Goal: Navigation & Orientation: Find specific page/section

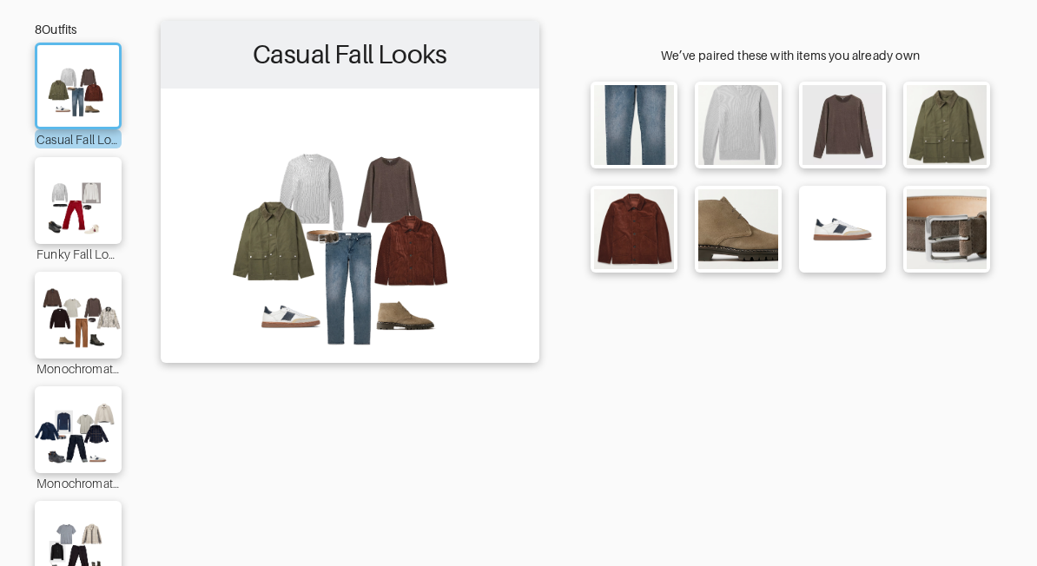
scroll to position [96, 0]
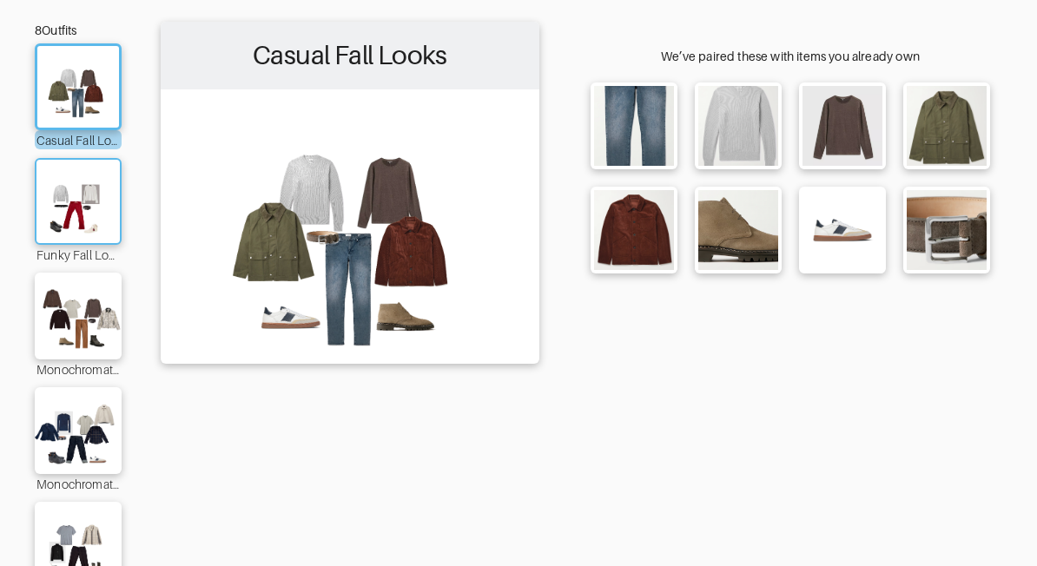
click at [82, 201] on img at bounding box center [78, 201] width 94 height 66
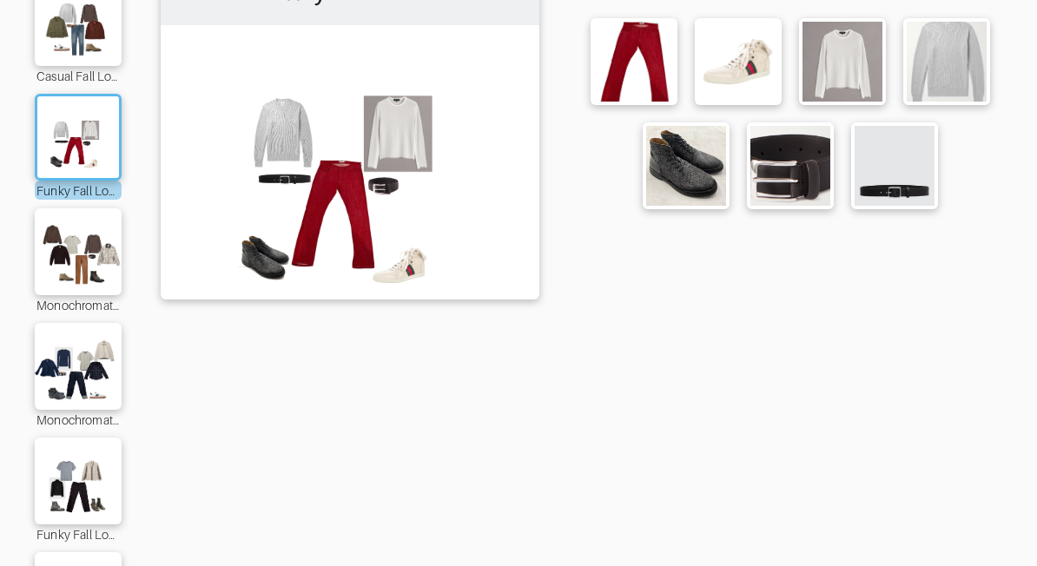
scroll to position [280, 0]
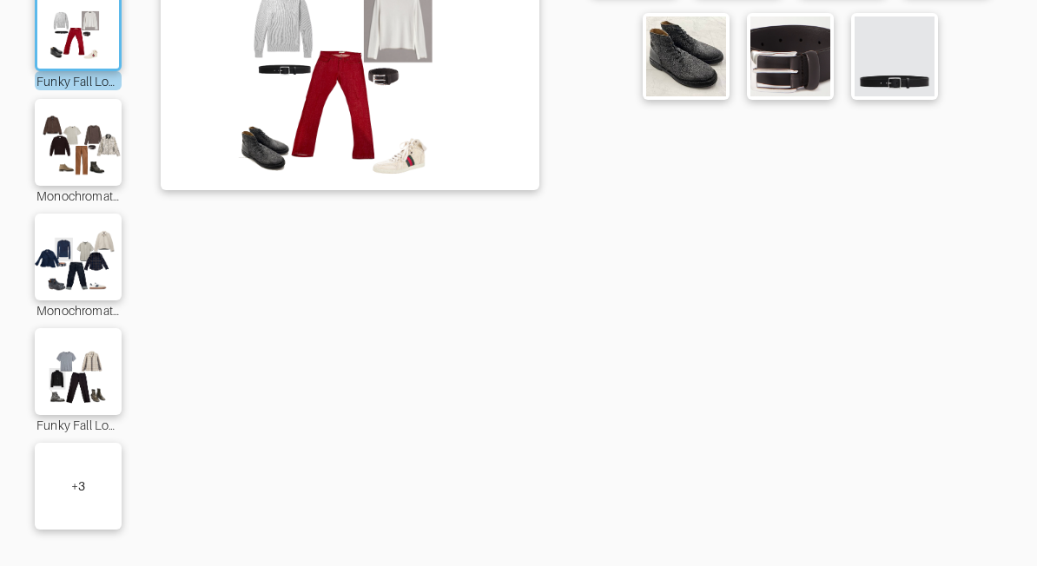
click at [35, 468] on div "+ 3" at bounding box center [78, 486] width 87 height 87
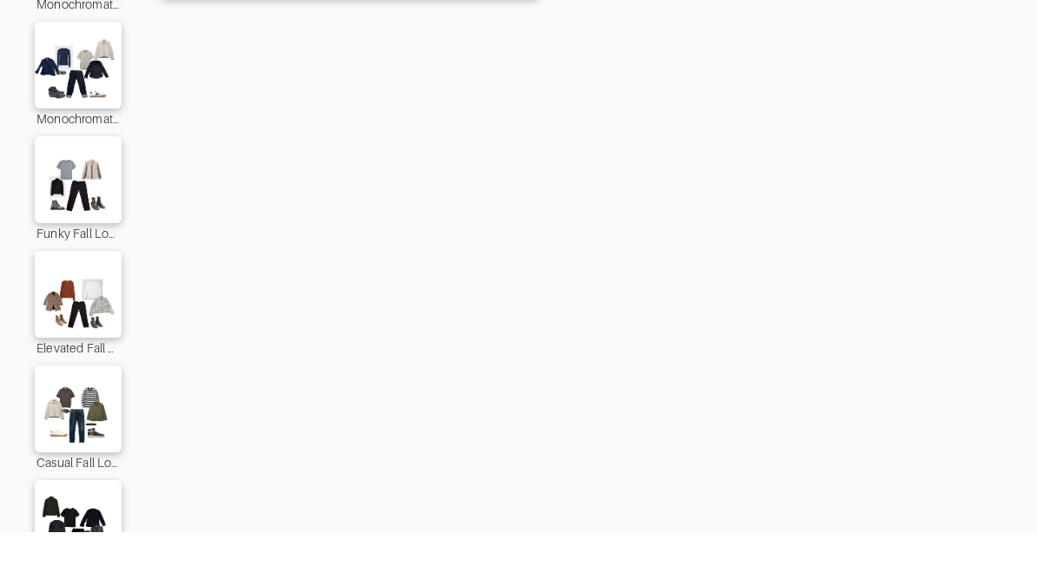
scroll to position [548, 0]
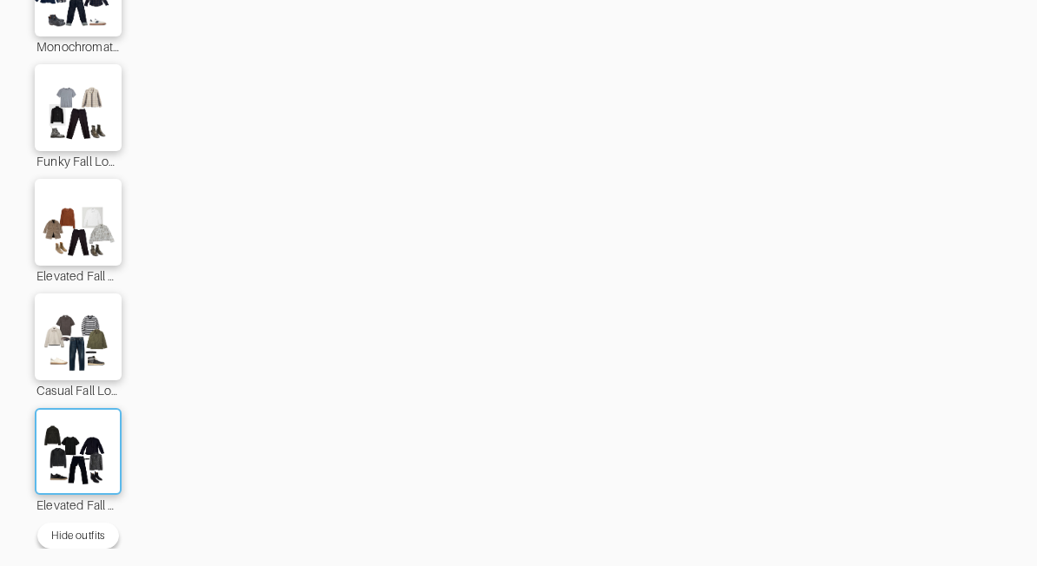
click at [91, 449] on img at bounding box center [78, 452] width 94 height 66
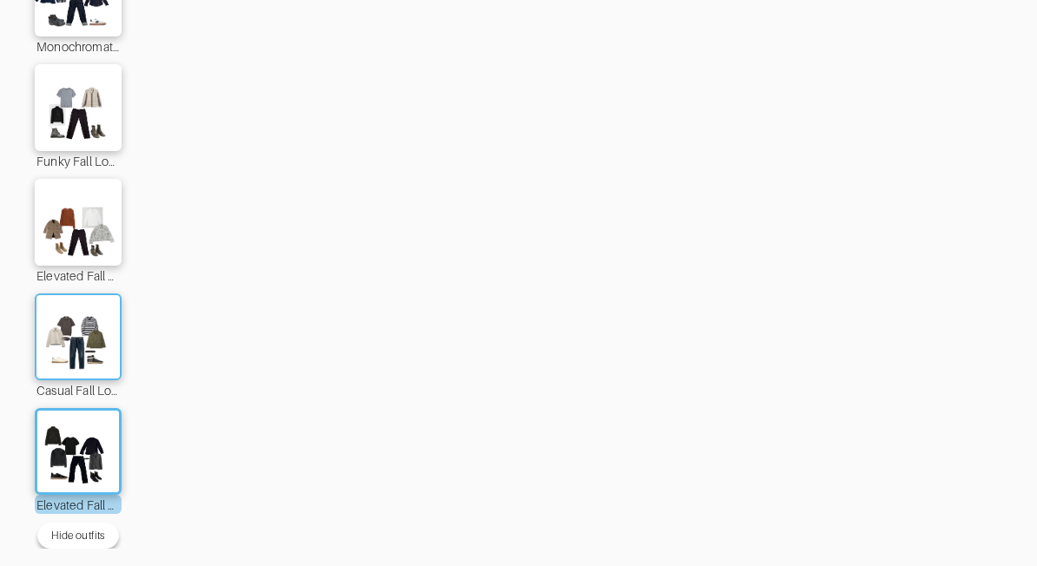
click at [90, 345] on img at bounding box center [78, 337] width 94 height 66
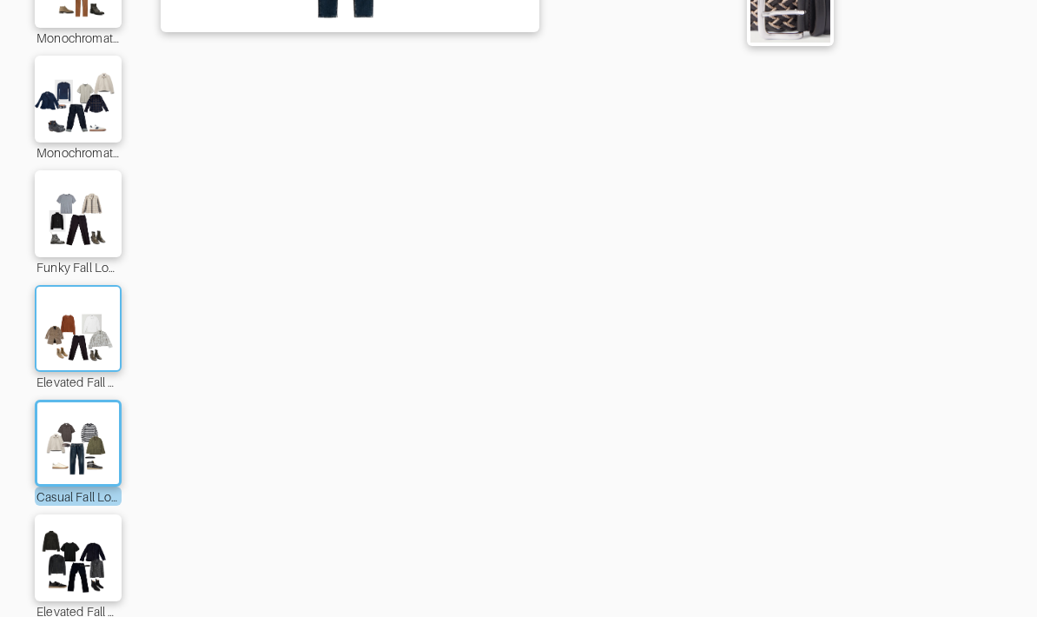
click at [98, 349] on img at bounding box center [78, 328] width 94 height 66
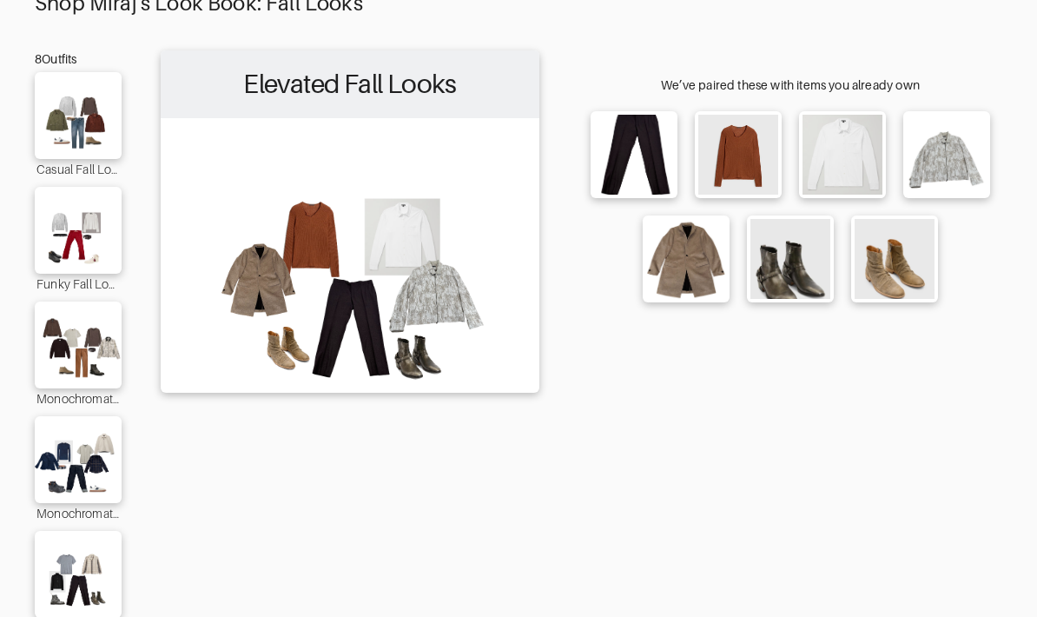
scroll to position [67, 0]
drag, startPoint x: 379, startPoint y: 227, endPoint x: 437, endPoint y: 134, distance: 109.9
click at [442, 128] on img at bounding box center [349, 255] width 361 height 254
click at [578, 458] on div "We’ve paired these with items you already own" at bounding box center [790, 533] width 424 height 965
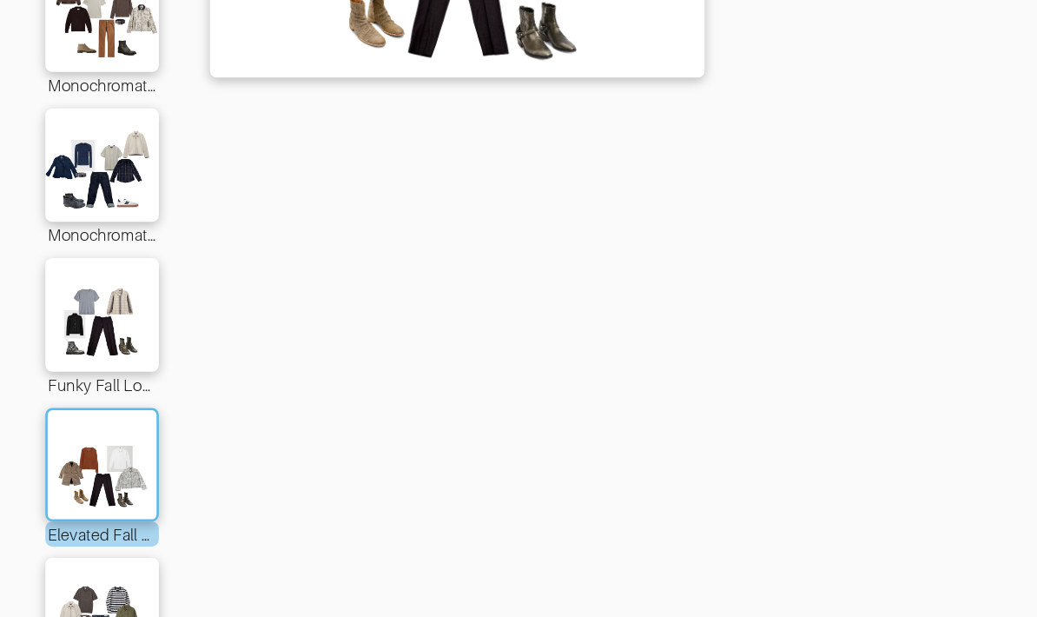
scroll to position [310, 0]
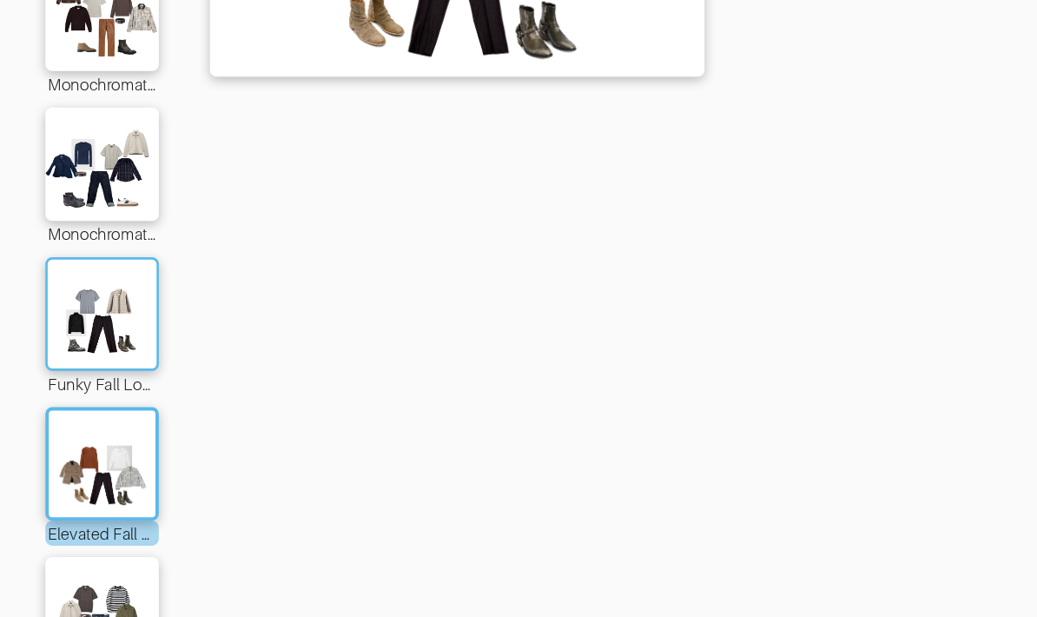
click at [76, 299] on img at bounding box center [78, 332] width 94 height 66
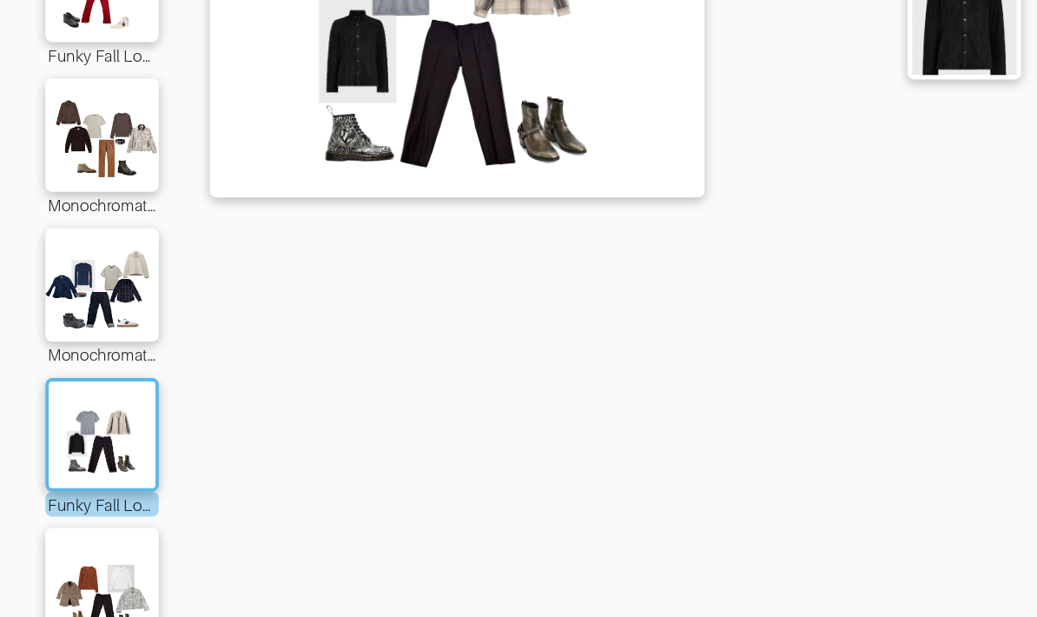
scroll to position [109, 0]
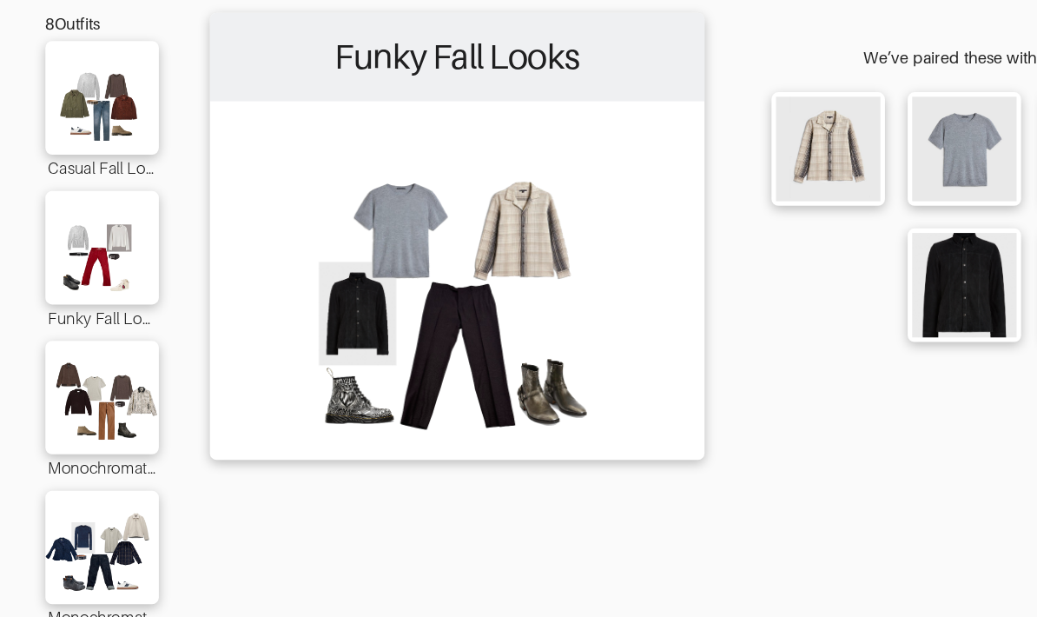
click at [367, 282] on img at bounding box center [349, 213] width 361 height 254
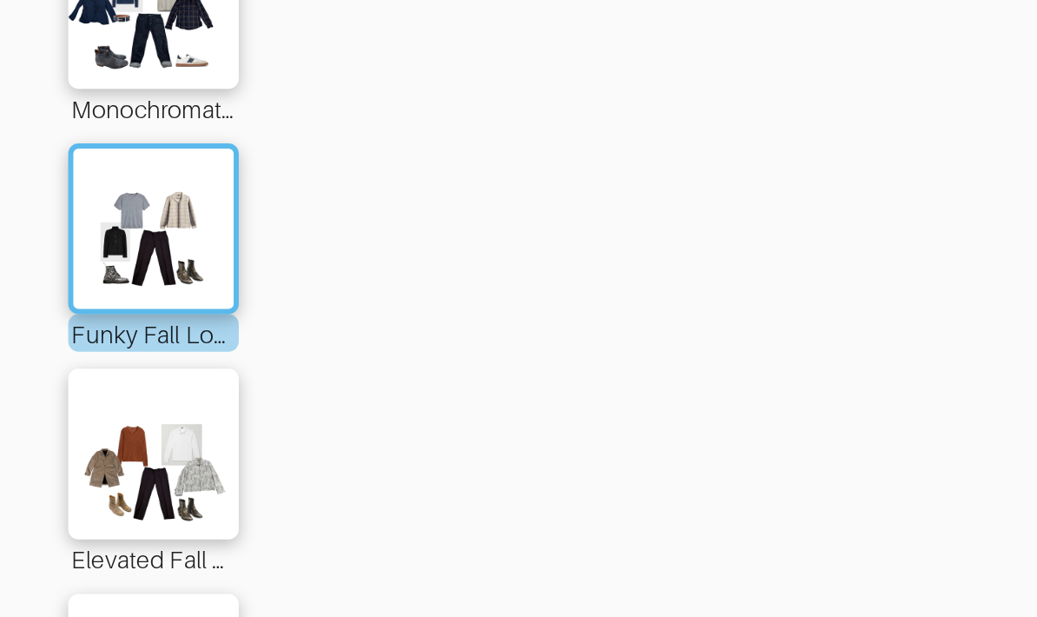
scroll to position [258, 0]
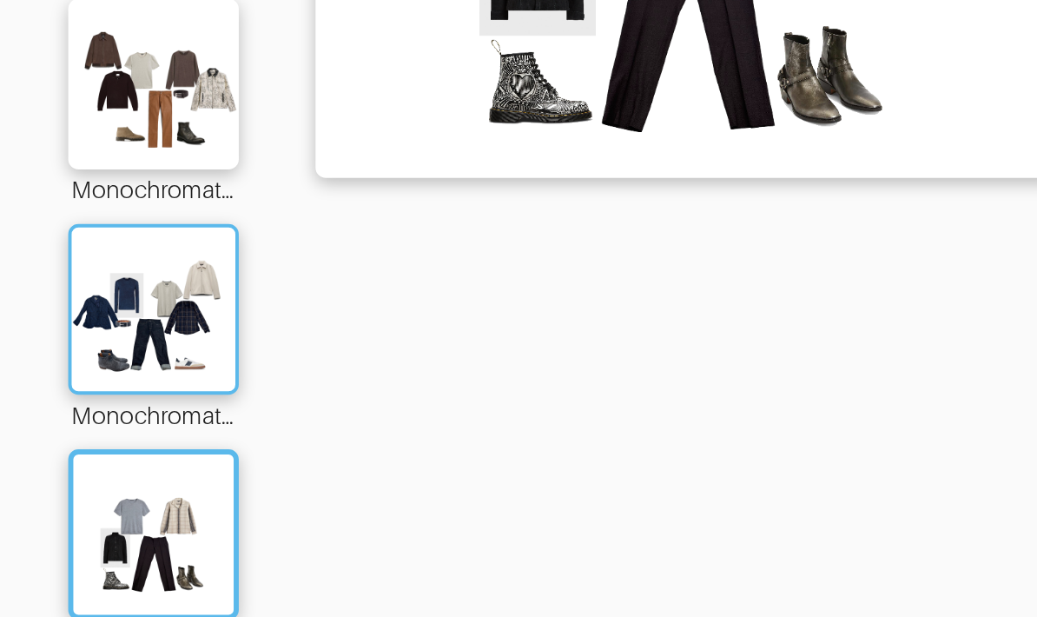
click at [104, 236] on img at bounding box center [78, 269] width 94 height 66
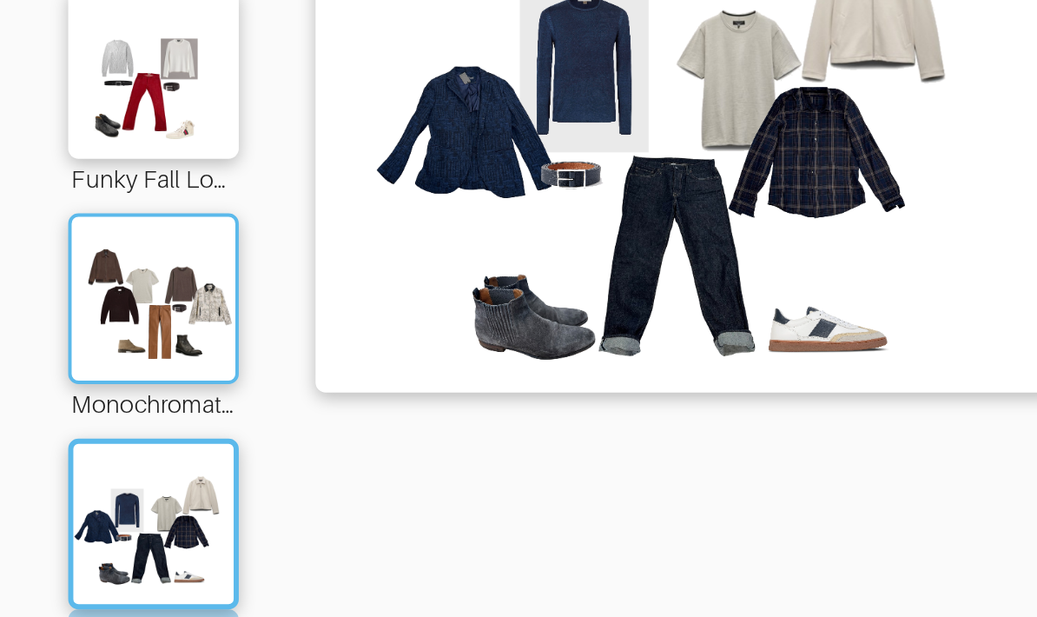
click at [83, 158] on img at bounding box center [78, 155] width 94 height 66
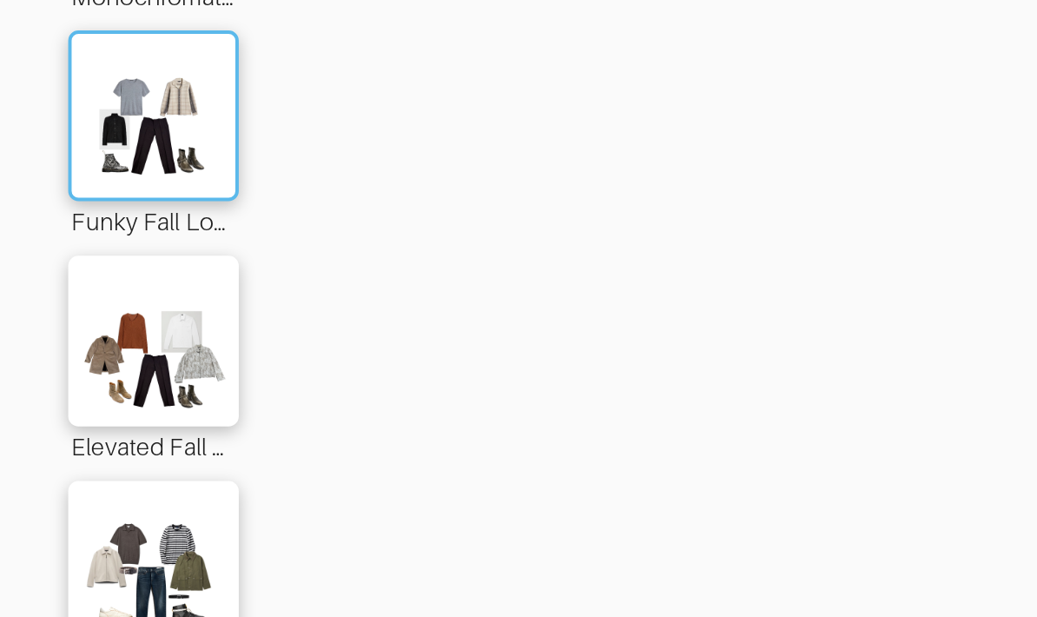
click at [117, 293] on img at bounding box center [78, 326] width 94 height 66
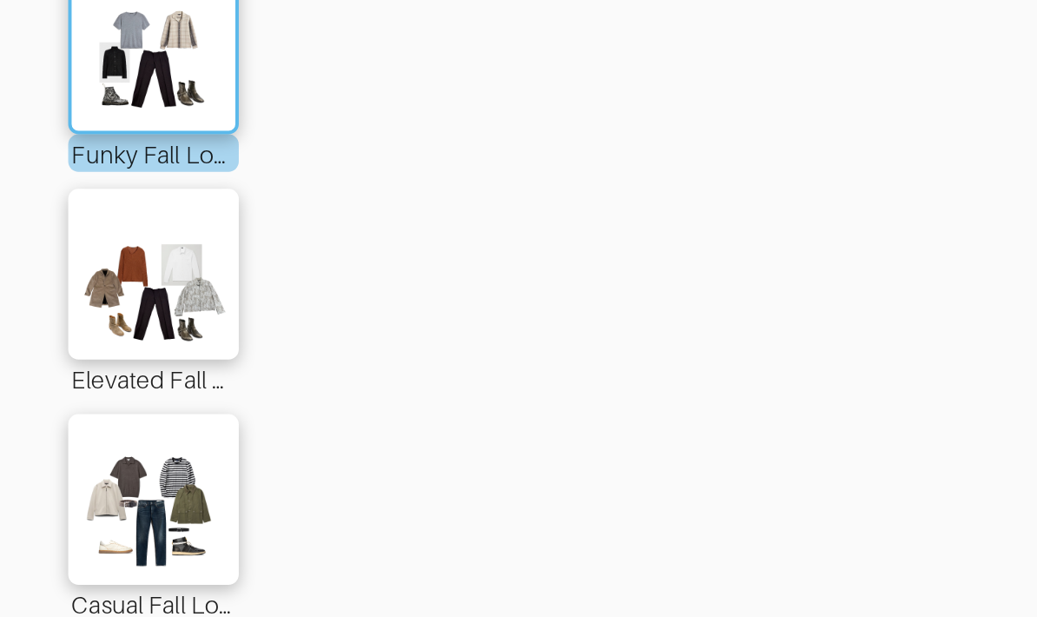
click at [86, 294] on img at bounding box center [78, 327] width 94 height 66
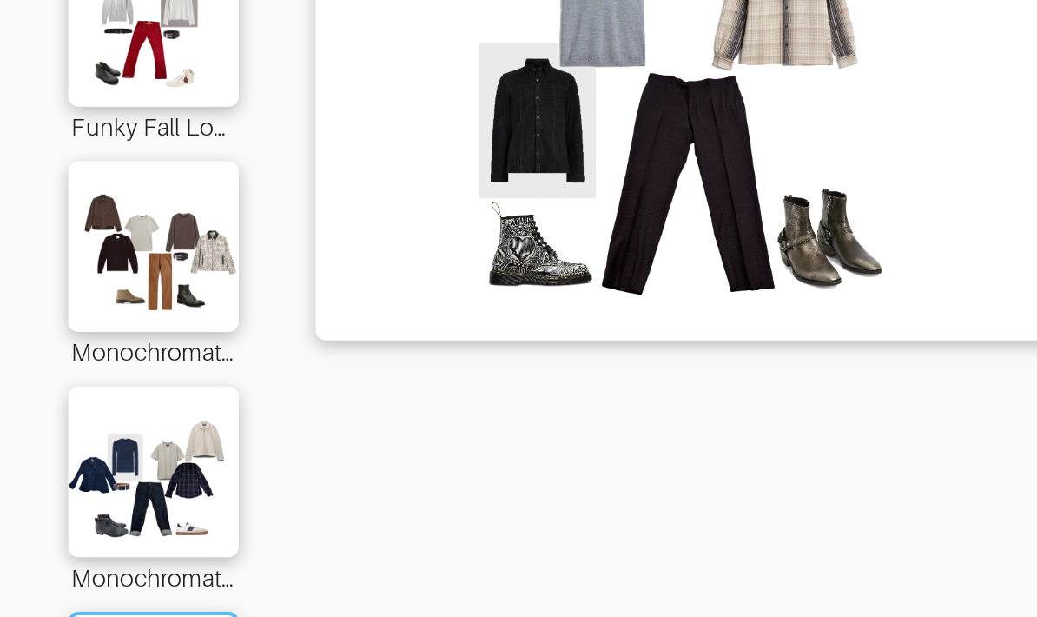
scroll to position [0, 0]
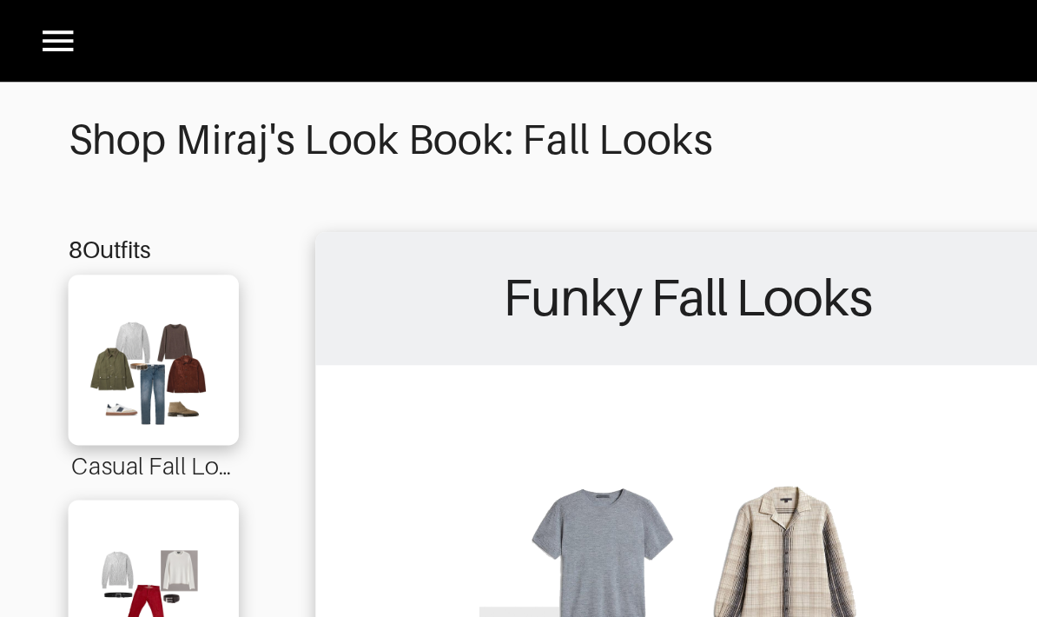
click at [28, 25] on icon at bounding box center [30, 21] width 16 height 10
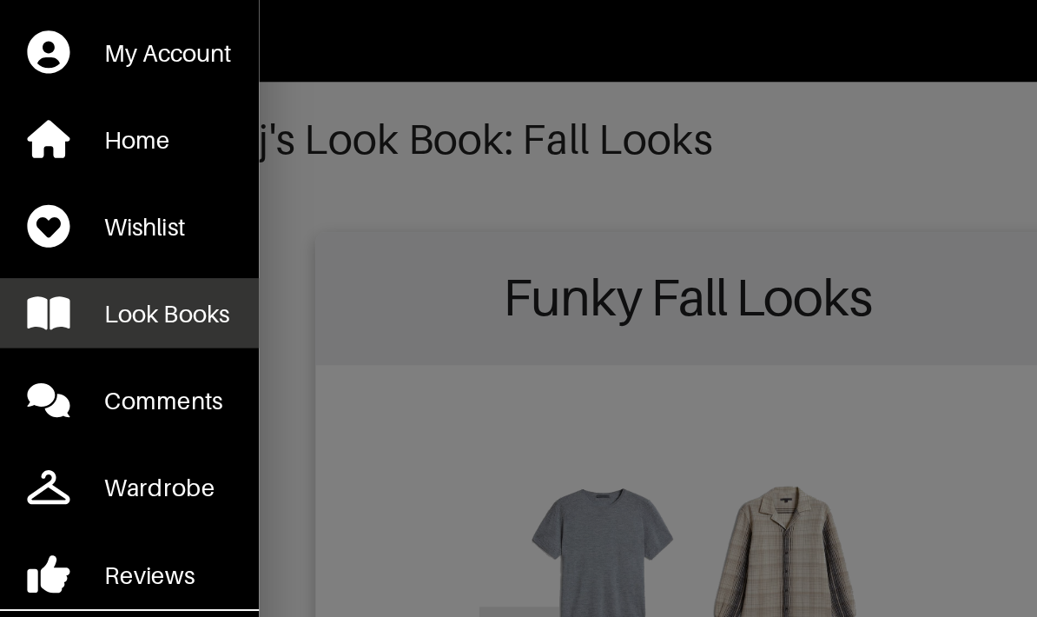
click at [61, 151] on div "Look Books" at bounding box center [85, 159] width 64 height 17
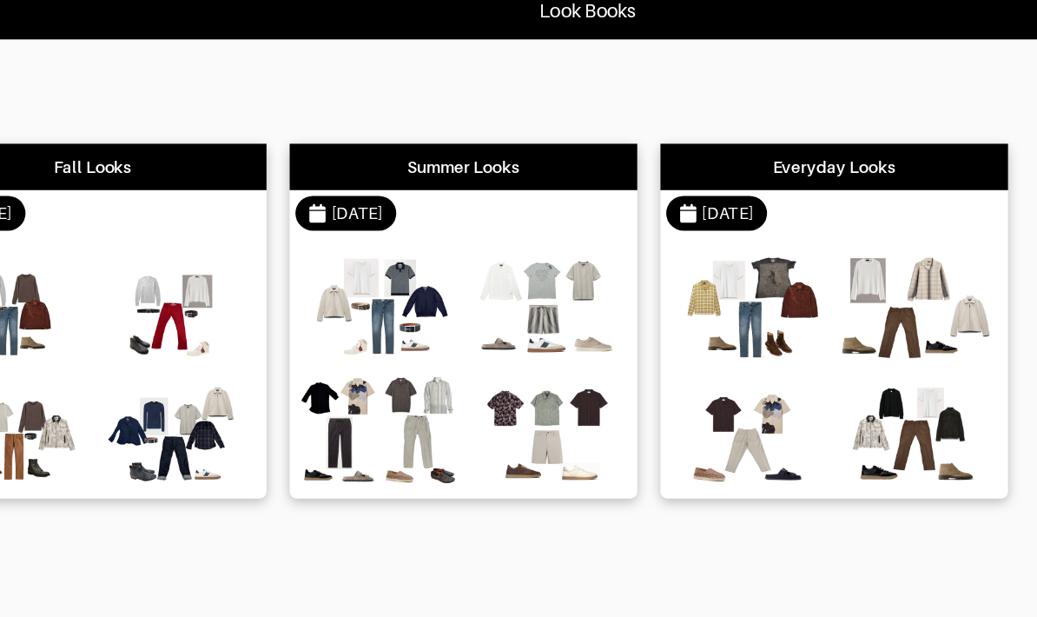
click at [430, 201] on img at bounding box center [488, 239] width 117 height 82
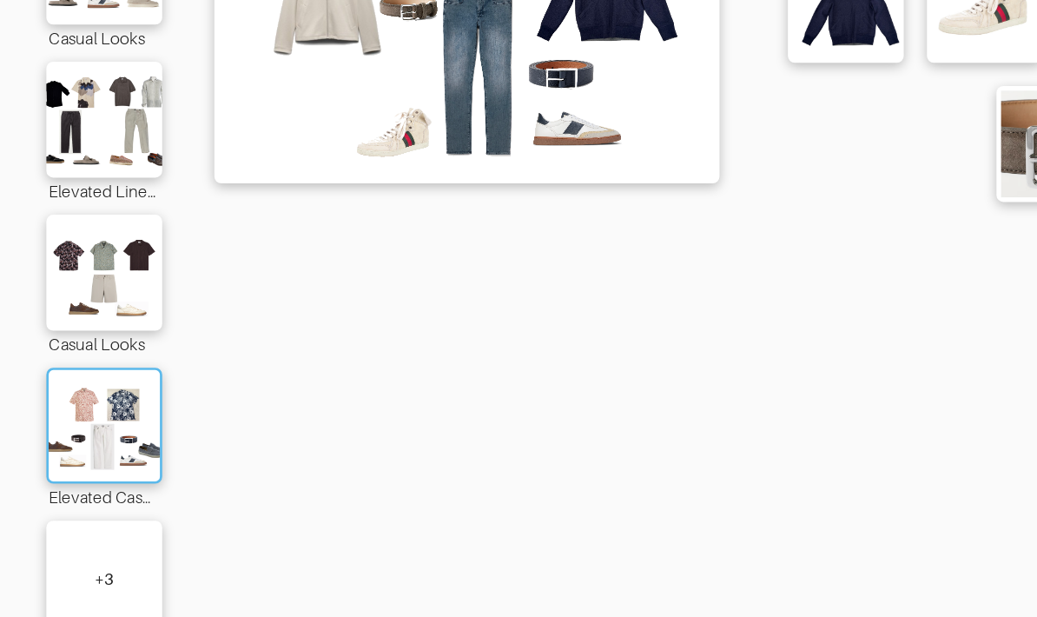
scroll to position [230, 0]
click at [76, 389] on img at bounding box center [78, 422] width 94 height 66
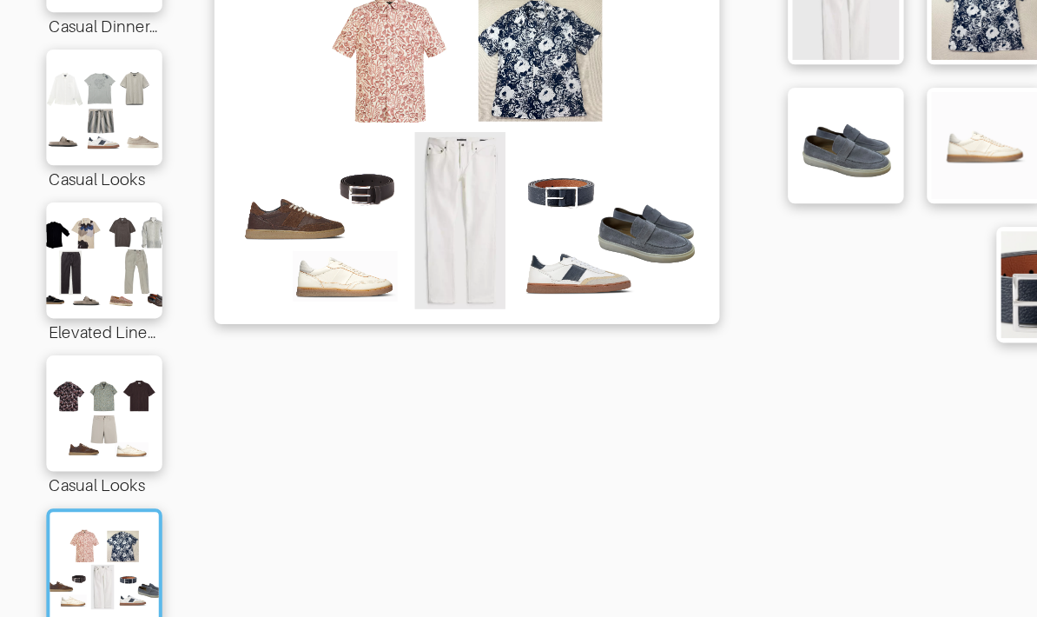
scroll to position [230, 0]
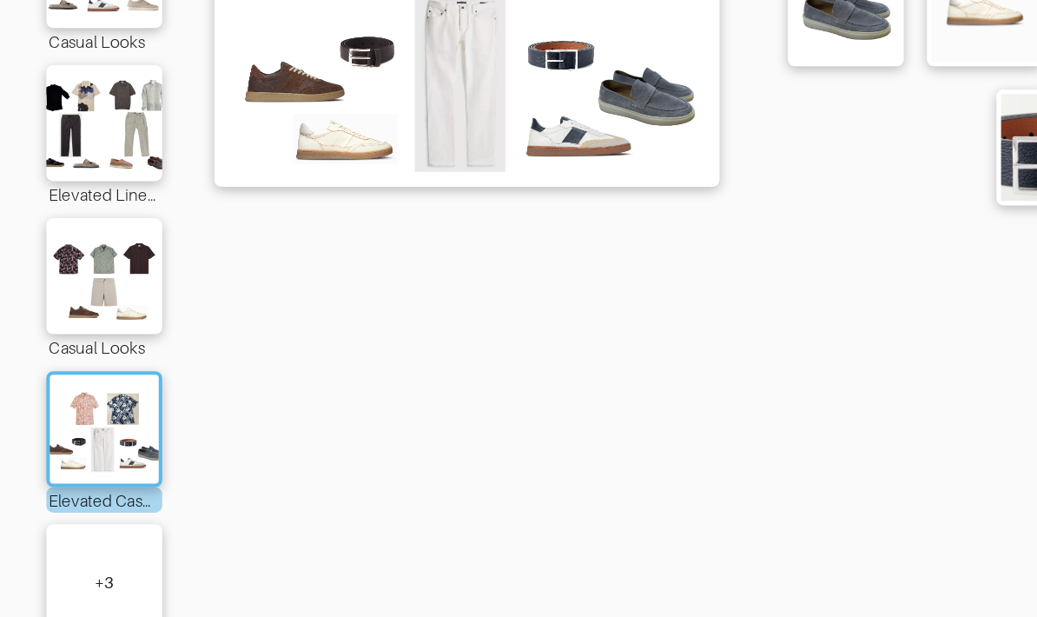
click at [115, 493] on div "+ 3" at bounding box center [78, 536] width 87 height 87
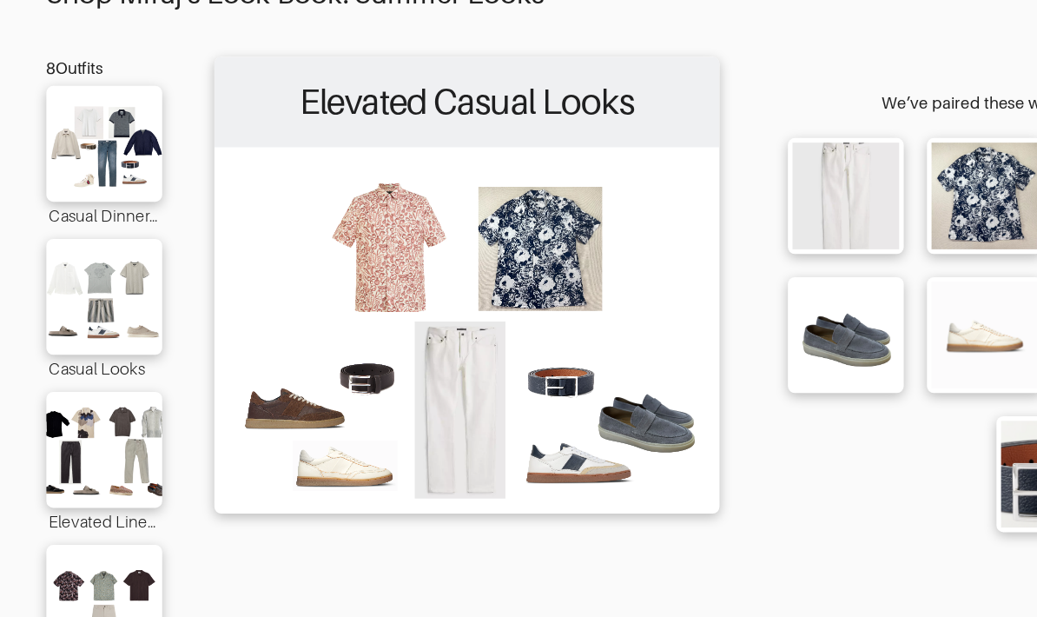
scroll to position [50, 0]
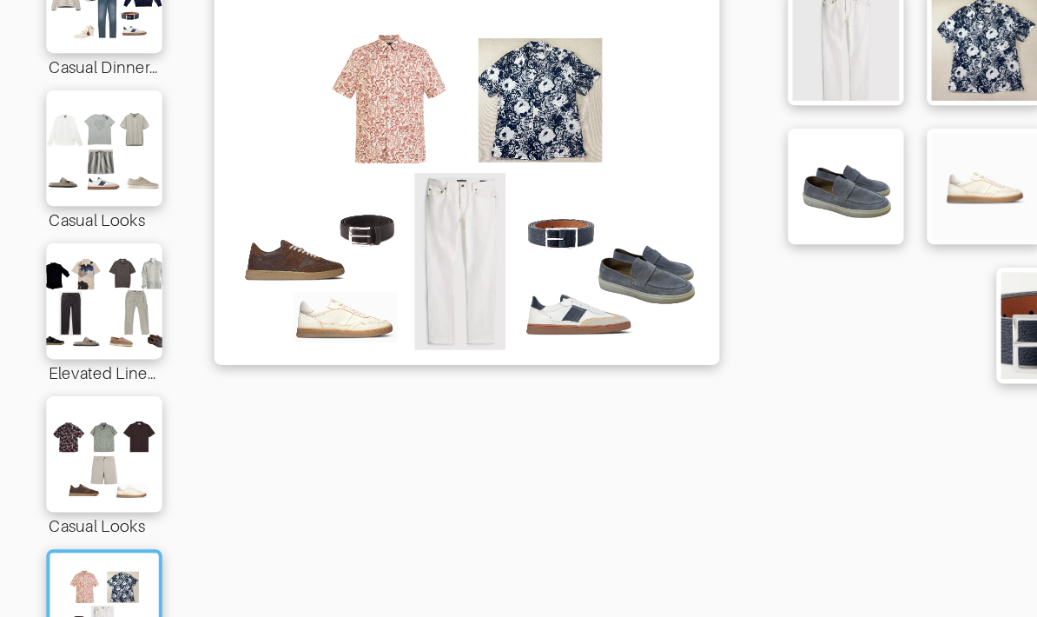
click at [89, 296] on div "Casual Dinner Looks Casual Looks Elevated Linen Looks Casual Looks Elevated Cas…" at bounding box center [78, 510] width 87 height 908
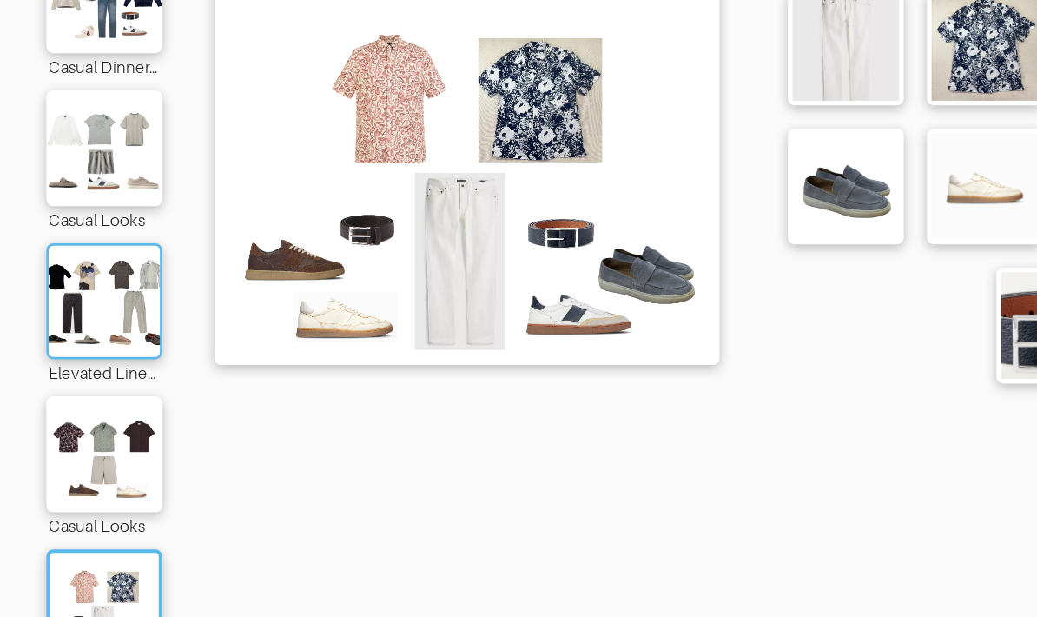
scroll to position [85, 0]
click at [102, 294] on img at bounding box center [78, 327] width 94 height 66
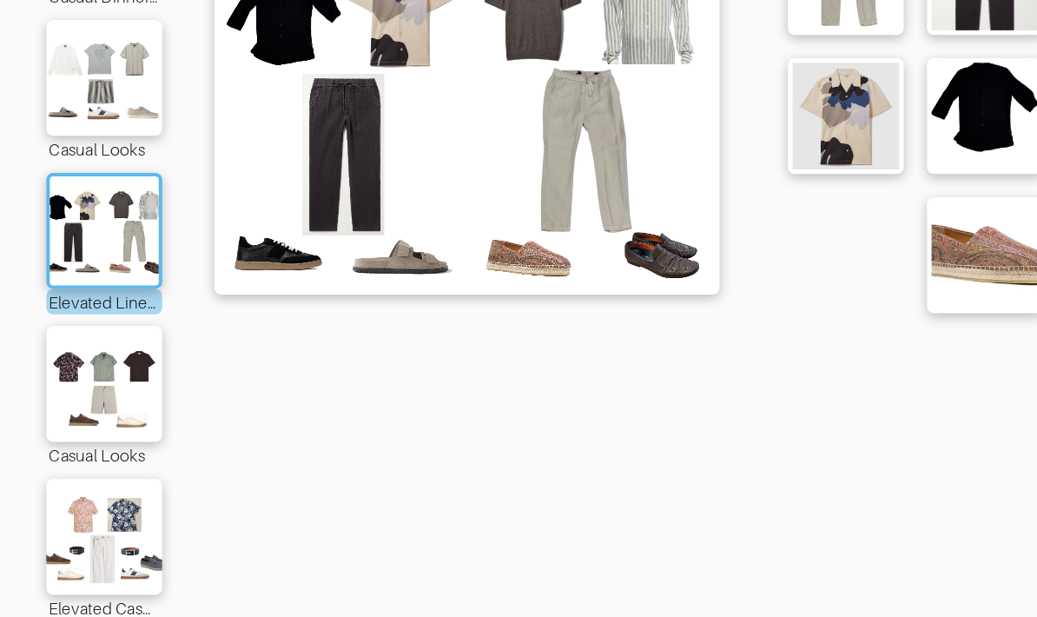
drag, startPoint x: 451, startPoint y: 94, endPoint x: 444, endPoint y: 57, distance: 37.1
click at [444, 109] on img at bounding box center [349, 236] width 361 height 254
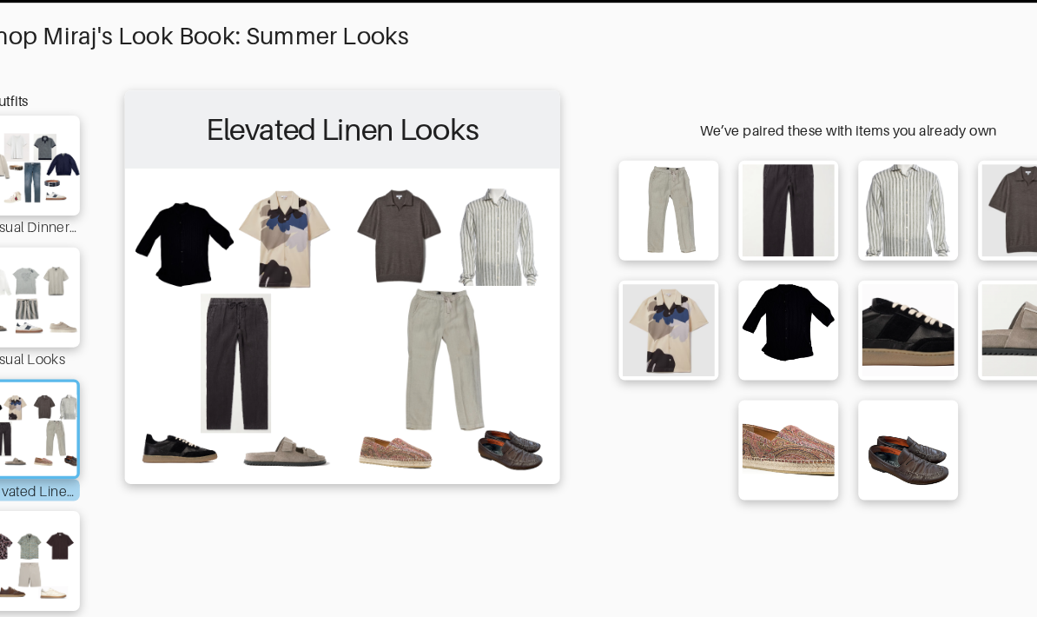
scroll to position [39, 0]
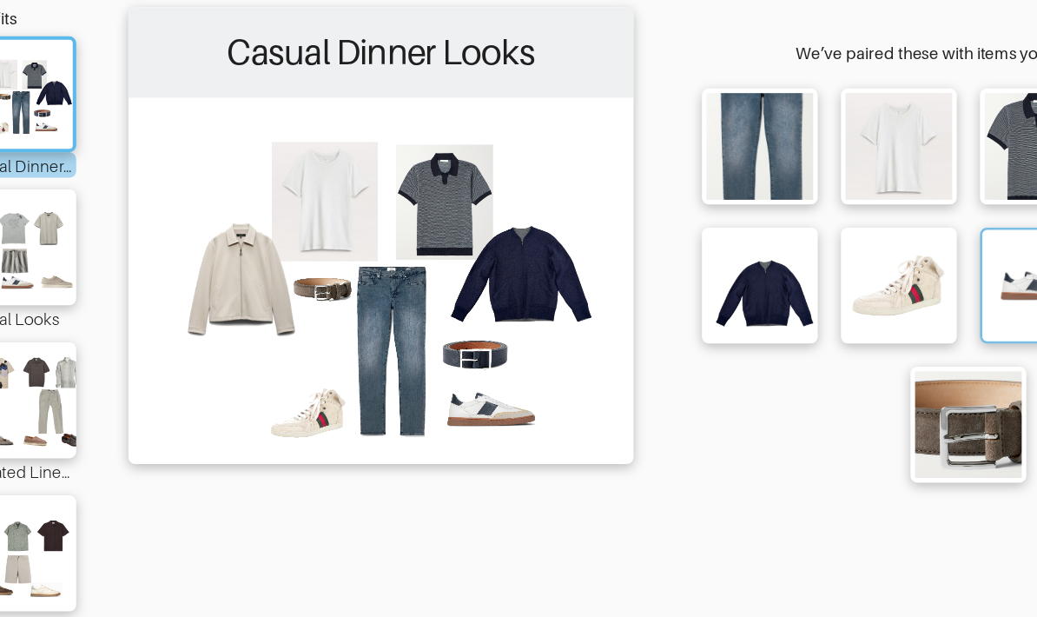
scroll to position [113, 0]
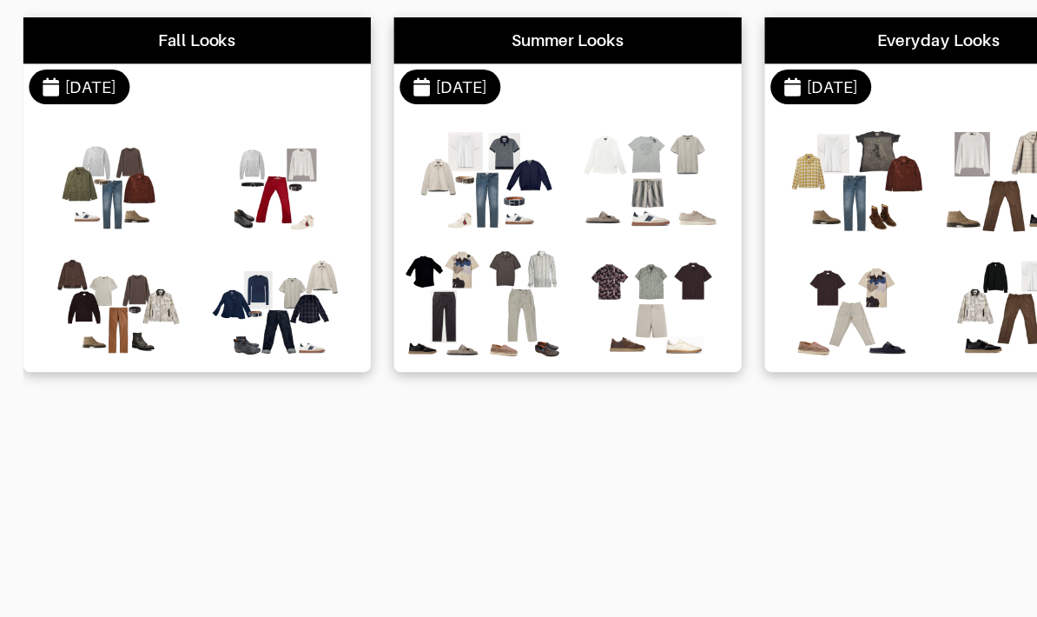
click at [357, 401] on html "Look Books Back Fall Looks [DATE] Summer Looks [DATE] Everyday Looks [DATE] Gar…" at bounding box center [518, 210] width 1037 height 420
click at [67, 120] on div "Fall Looks" at bounding box center [147, 137] width 260 height 35
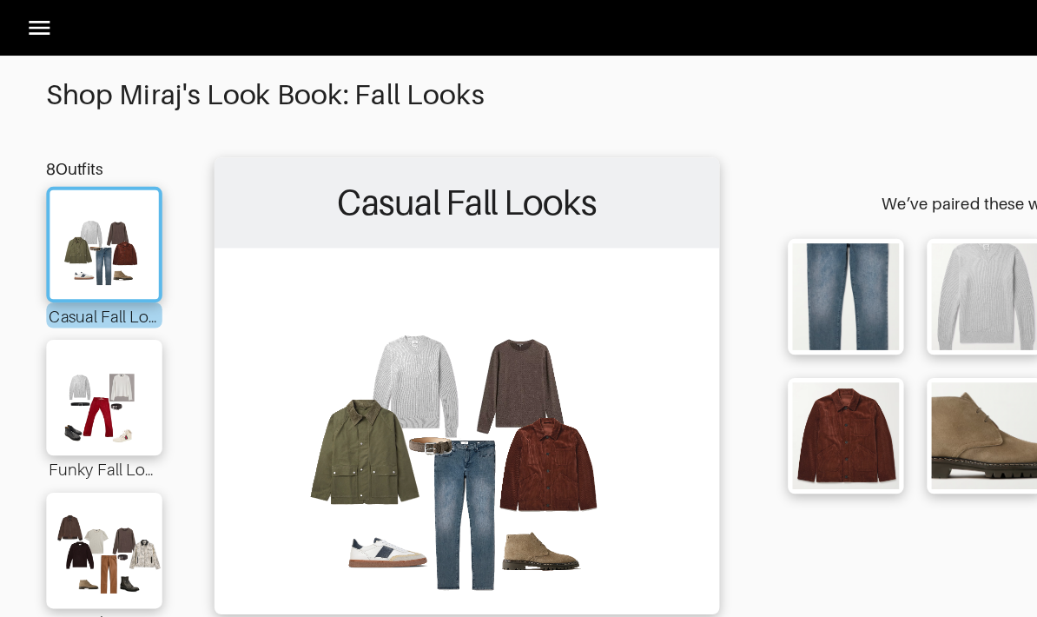
click at [35, 22] on icon at bounding box center [30, 21] width 16 height 10
